Goal: Transaction & Acquisition: Download file/media

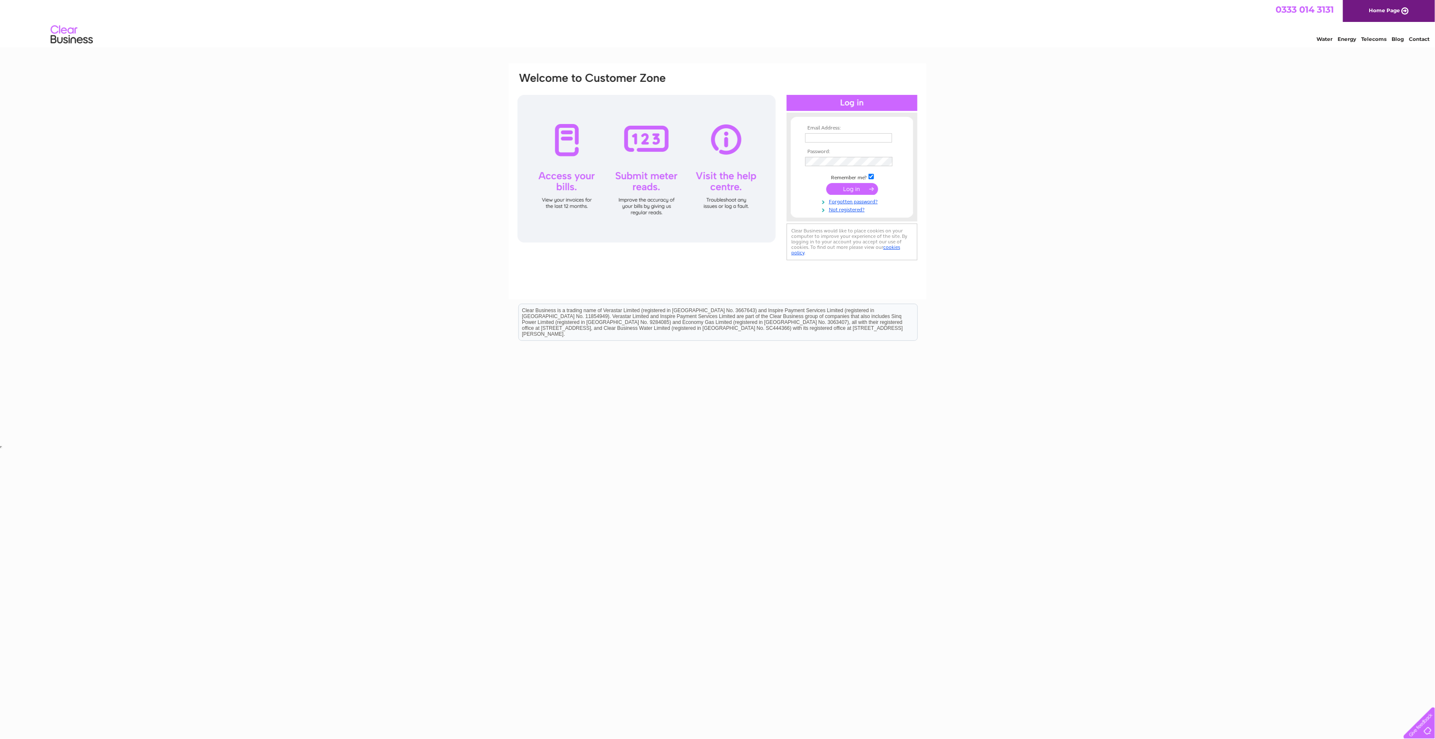
type input "a.of.e@hotmail.co.uk"
click at [863, 189] on input "submit" at bounding box center [852, 189] width 52 height 12
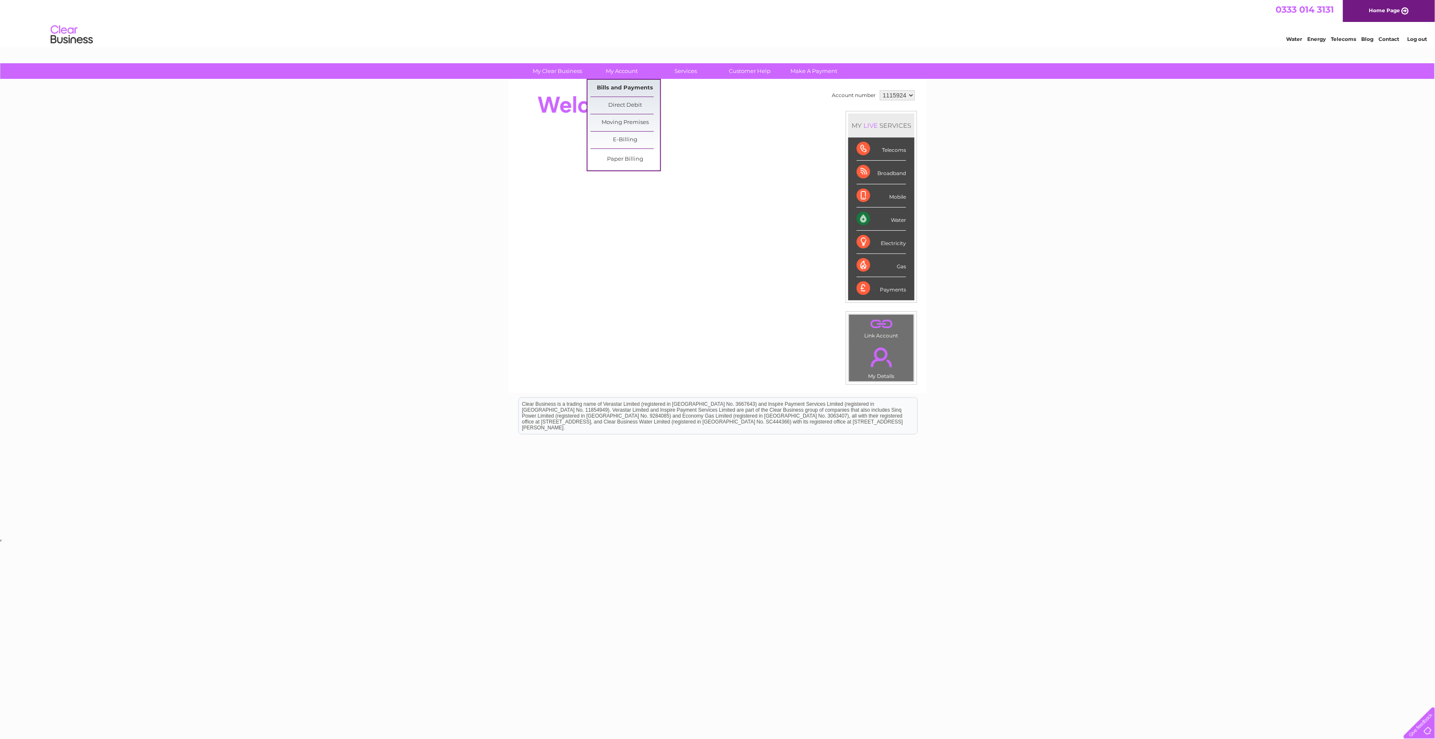
click at [618, 86] on link "Bills and Payments" at bounding box center [626, 88] width 70 height 17
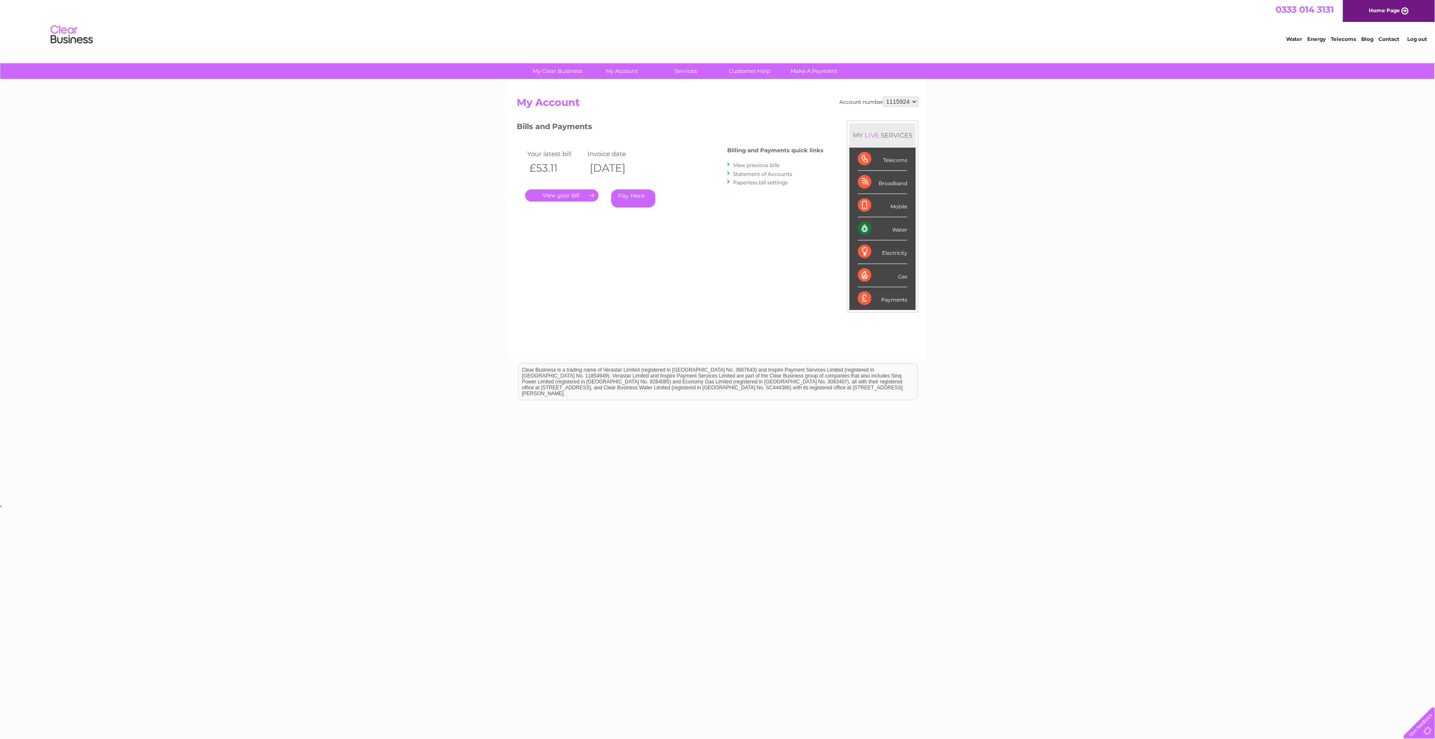
click at [569, 195] on link "." at bounding box center [561, 195] width 73 height 12
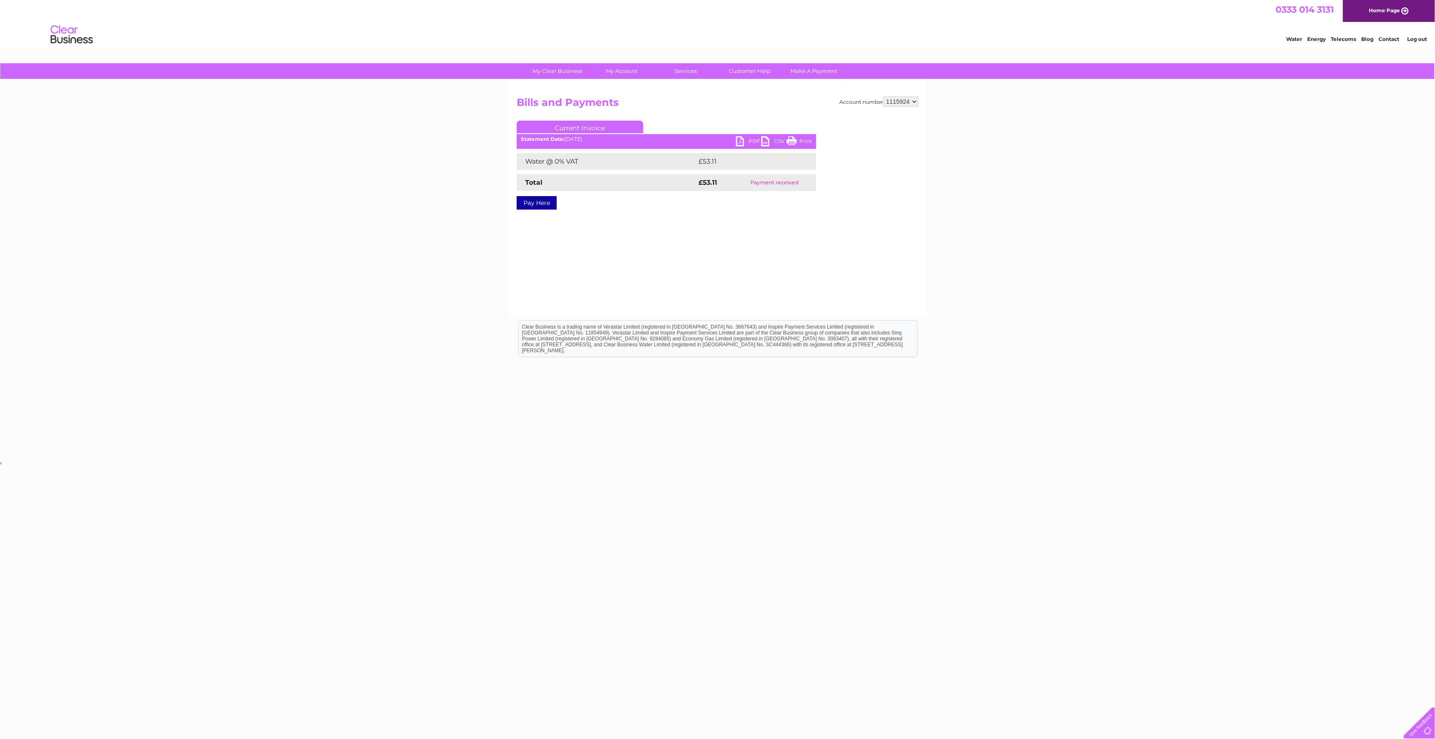
click at [754, 139] on link "PDF" at bounding box center [748, 142] width 25 height 12
